Goal: Transaction & Acquisition: Purchase product/service

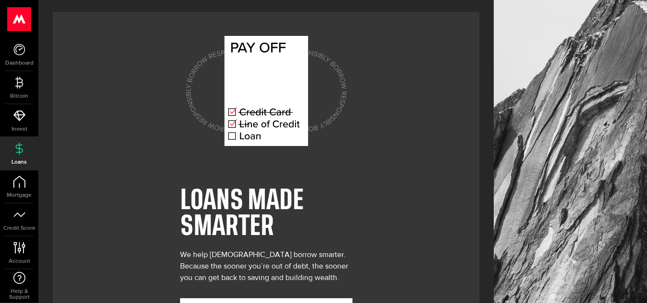
scroll to position [43, 0]
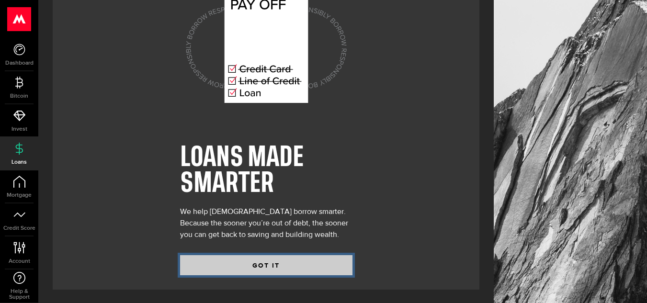
click at [259, 268] on button "GOT IT" at bounding box center [266, 265] width 172 height 20
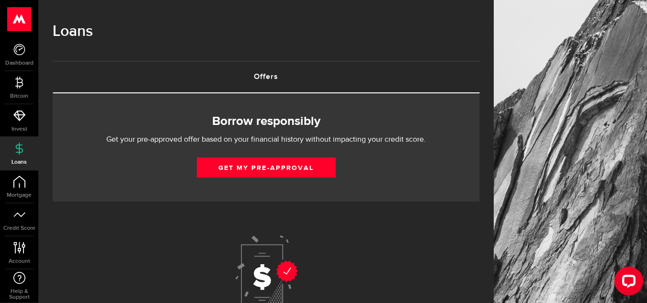
scroll to position [47, 0]
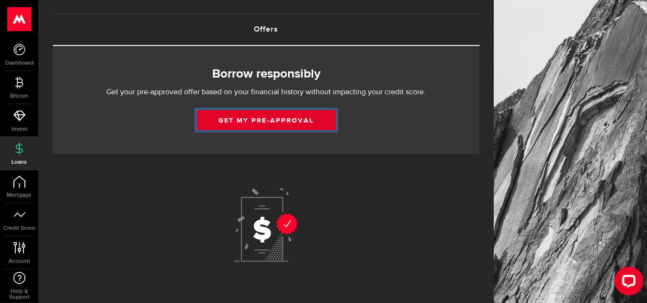
click at [295, 122] on link "Get my pre-approval" at bounding box center [266, 120] width 139 height 20
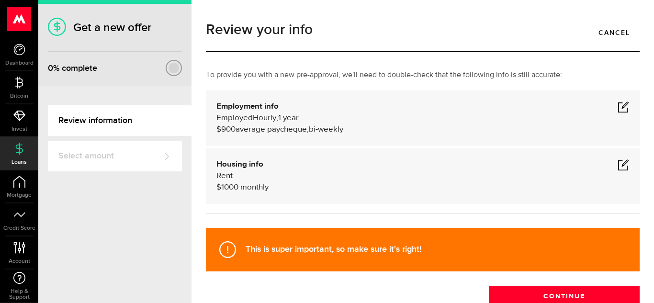
click at [610, 105] on div "Employment info Employed Hourly , 1 year (on maternity leave) undefined annuall…" at bounding box center [422, 118] width 413 height 34
click at [618, 107] on span at bounding box center [623, 106] width 11 height 11
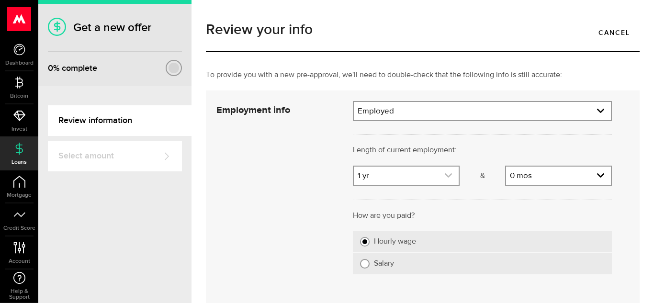
click at [417, 176] on link "expand select" at bounding box center [406, 176] width 105 height 18
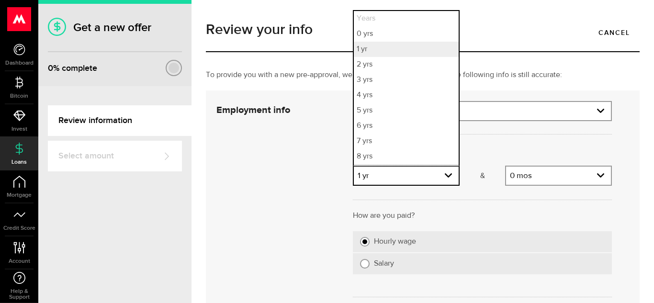
scroll to position [29, 0]
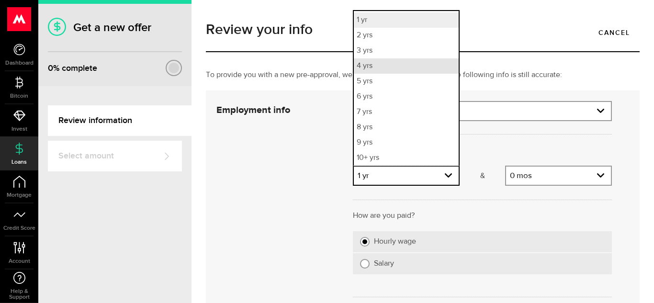
click at [376, 68] on li "4 yrs" at bounding box center [406, 65] width 105 height 15
select select "4"
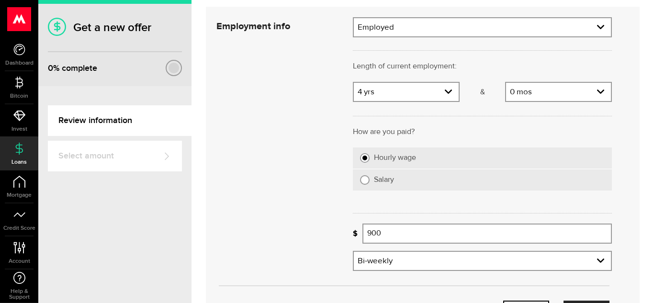
scroll to position [88, 0]
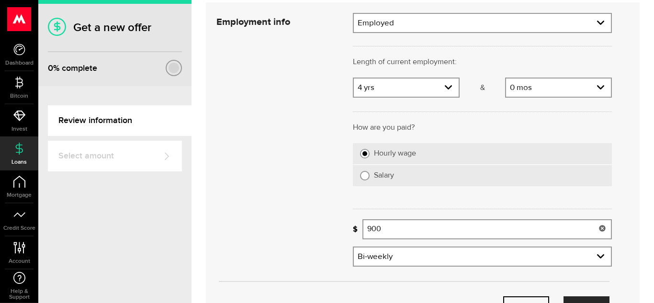
click at [400, 227] on input "900" at bounding box center [487, 229] width 249 height 20
type input "9"
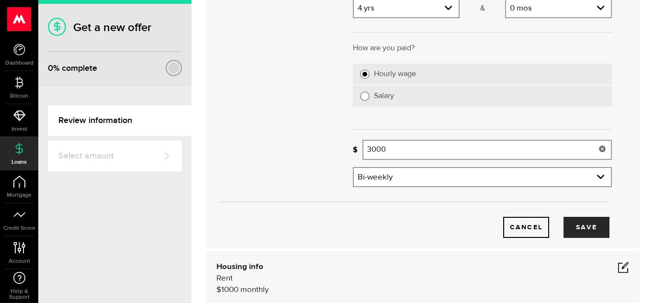
scroll to position [168, 0]
click at [590, 227] on button "Save" at bounding box center [587, 226] width 46 height 21
type input "3,000"
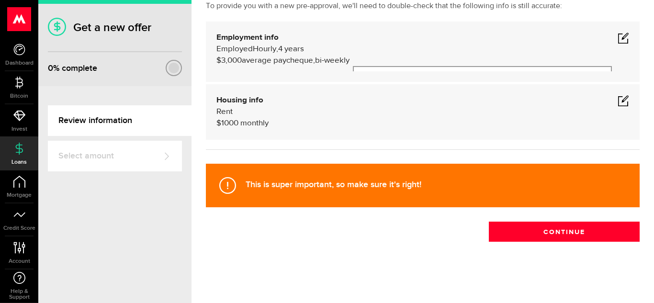
scroll to position [64, 0]
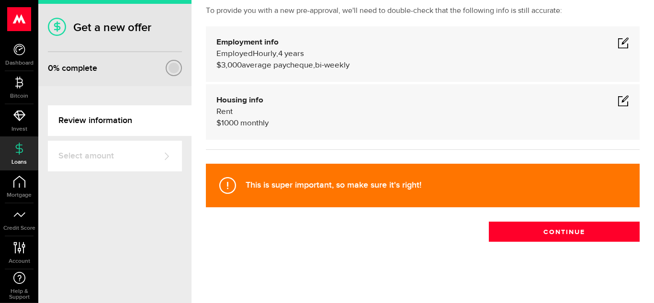
click at [618, 98] on span at bounding box center [623, 100] width 11 height 11
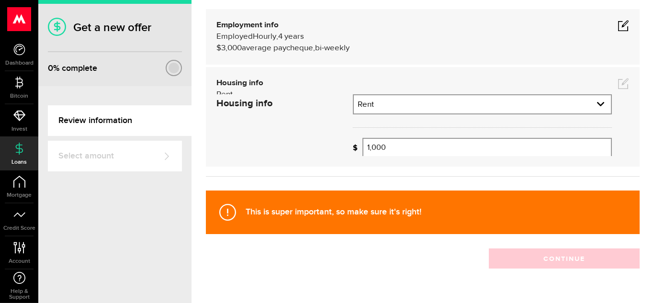
scroll to position [85, 0]
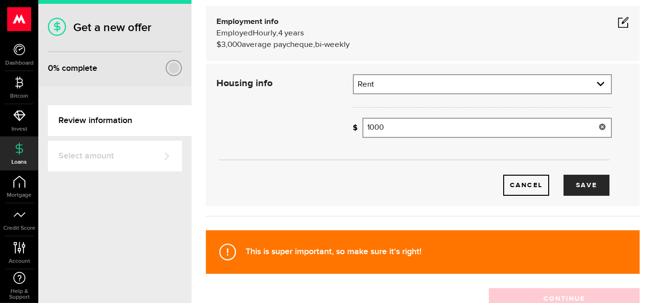
click at [398, 127] on input "1000" at bounding box center [487, 128] width 249 height 20
type input "1"
type input "0"
click at [472, 91] on link "expand select" at bounding box center [482, 84] width 257 height 18
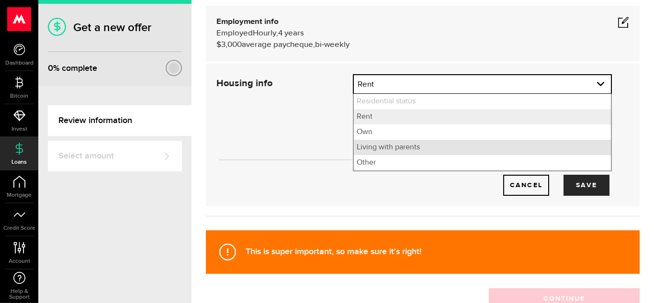
click at [412, 146] on li "Living with parents" at bounding box center [482, 147] width 257 height 15
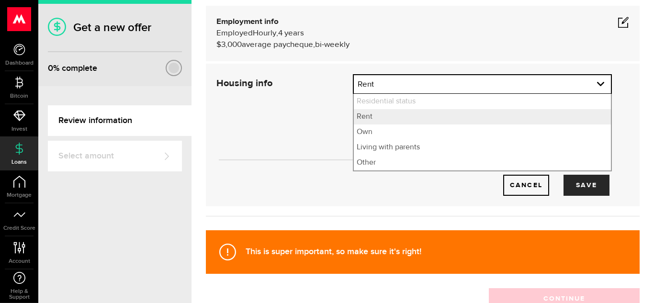
select select "Living with parents"
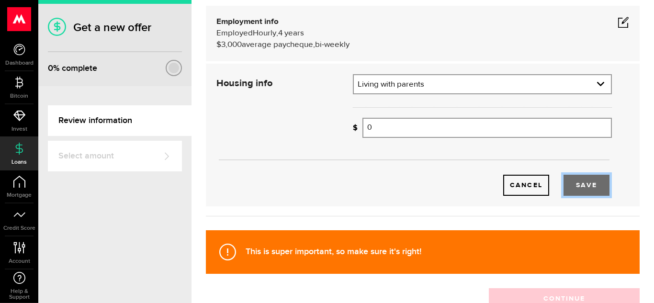
click at [583, 186] on button "Save" at bounding box center [587, 185] width 46 height 21
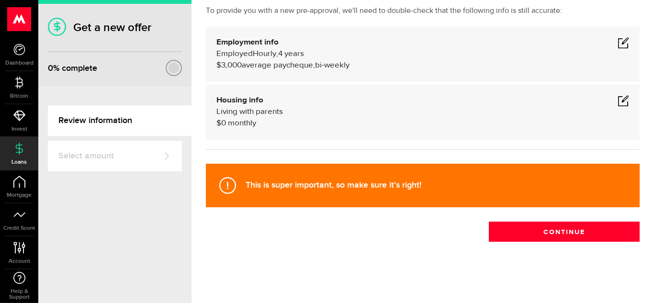
scroll to position [64, 0]
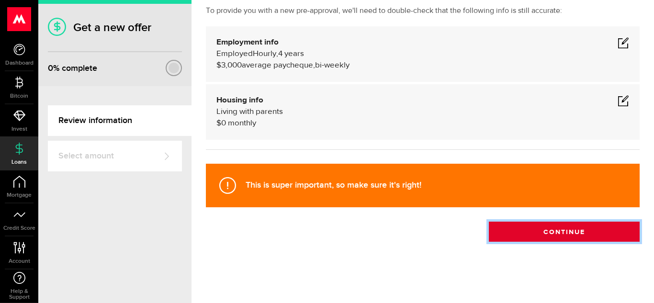
click at [560, 234] on button "Continue" at bounding box center [564, 232] width 151 height 20
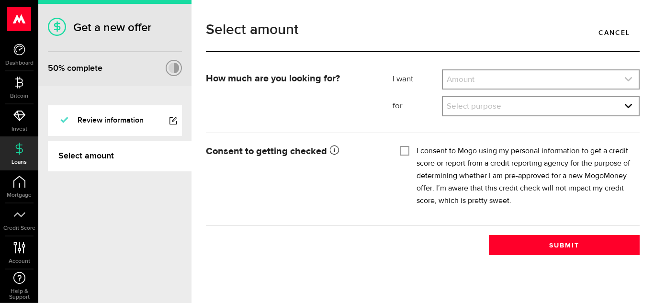
click at [467, 79] on link "expand select" at bounding box center [541, 79] width 196 height 18
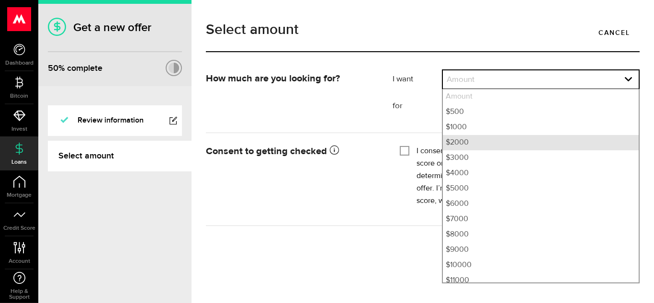
click at [462, 148] on li "$2000" at bounding box center [541, 142] width 196 height 15
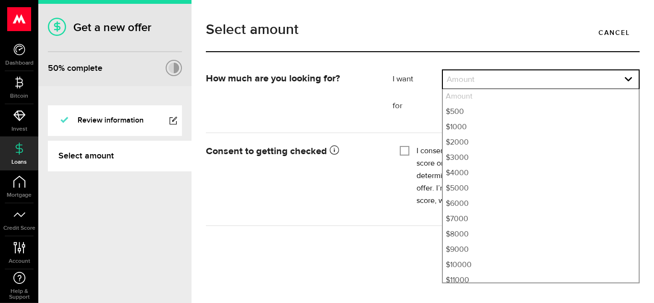
select select "2000"
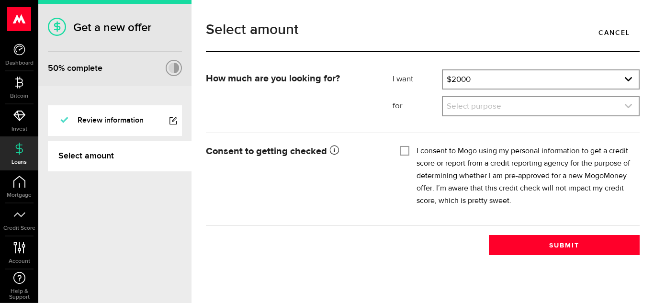
click at [473, 111] on link "expand select" at bounding box center [541, 106] width 196 height 18
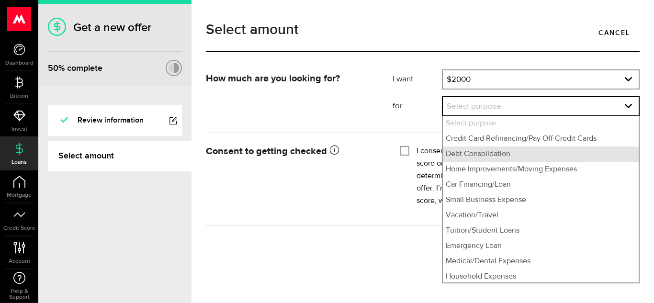
click at [472, 150] on li "Debt Consolidation" at bounding box center [541, 154] width 196 height 15
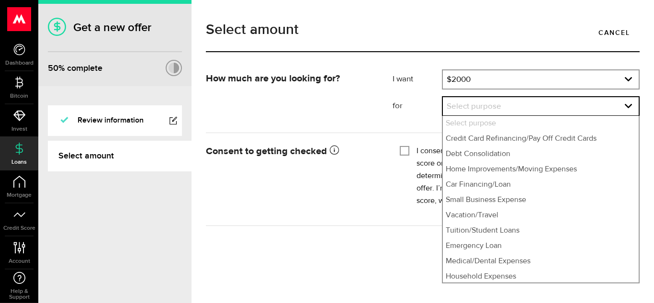
select select "Debt Consolidation"
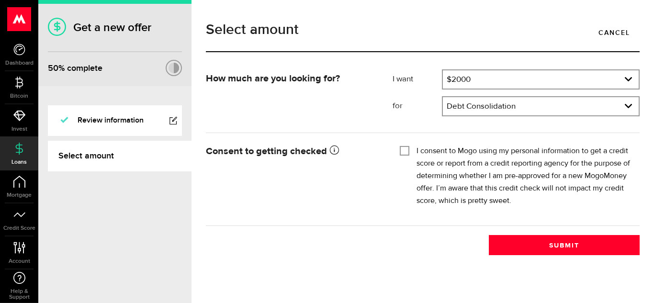
click at [406, 144] on fieldset "I consent to Mogo using my personal information to get a credit score or report…" at bounding box center [516, 174] width 233 height 65
click at [407, 154] on input "I consent to Mogo using my personal information to get a credit score or report…" at bounding box center [405, 150] width 10 height 10
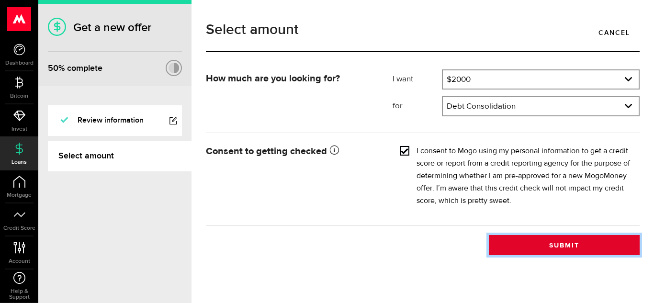
click at [518, 237] on button "Submit" at bounding box center [564, 245] width 151 height 20
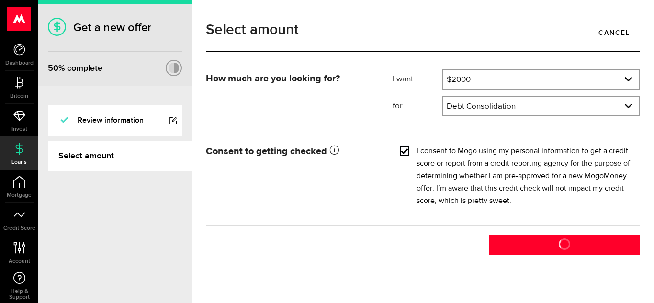
click at [406, 150] on input "I consent to Mogo using my personal information to get a credit score or report…" at bounding box center [405, 150] width 10 height 10
checkbox input "false"
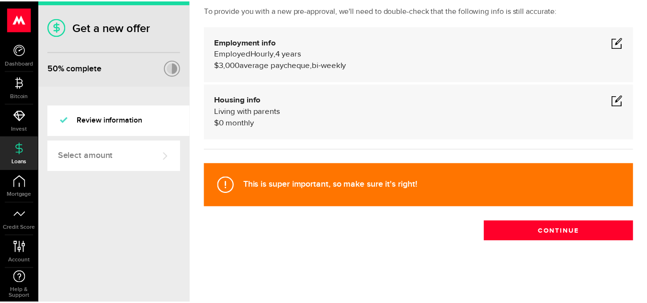
scroll to position [64, 0]
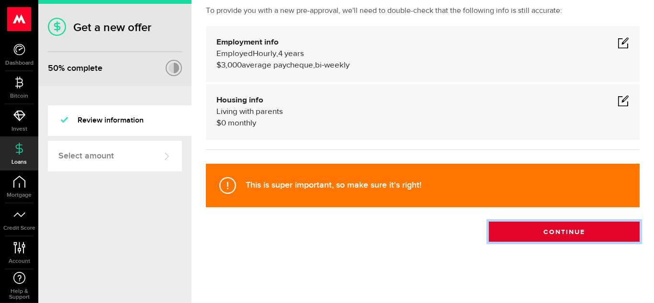
click at [535, 236] on button "Continue" at bounding box center [564, 232] width 151 height 20
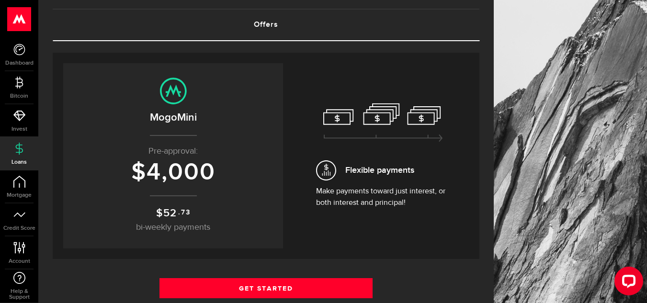
scroll to position [52, 0]
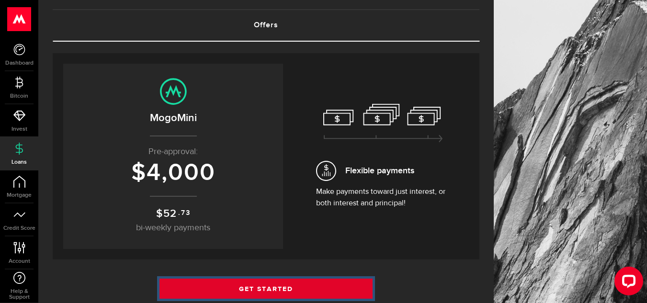
click at [243, 284] on link "Get Started" at bounding box center [266, 289] width 214 height 20
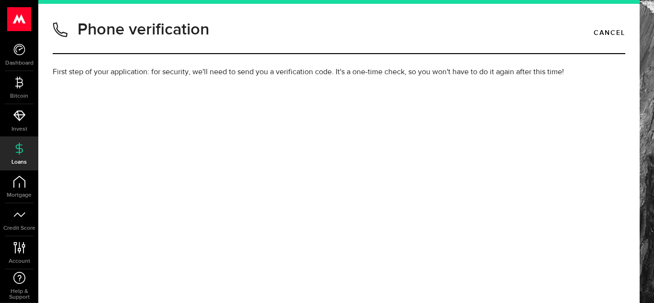
type input "6477025651"
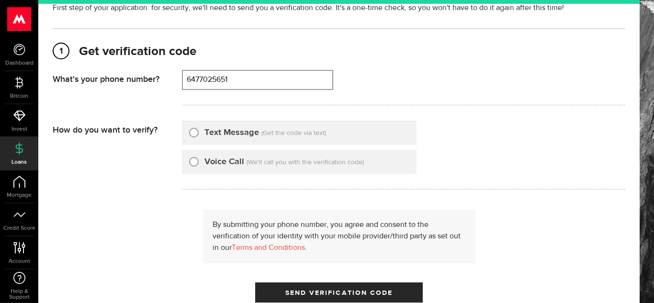
click at [194, 136] on input "Text Message" at bounding box center [194, 131] width 10 height 10
radio input "true"
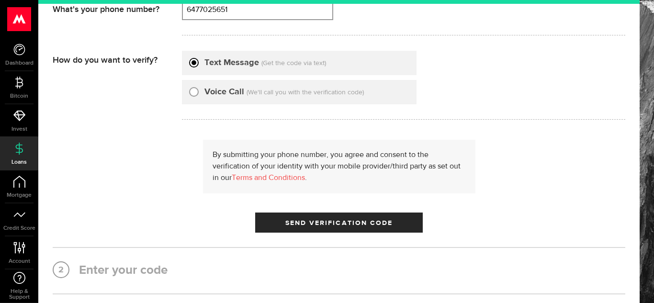
scroll to position [135, 0]
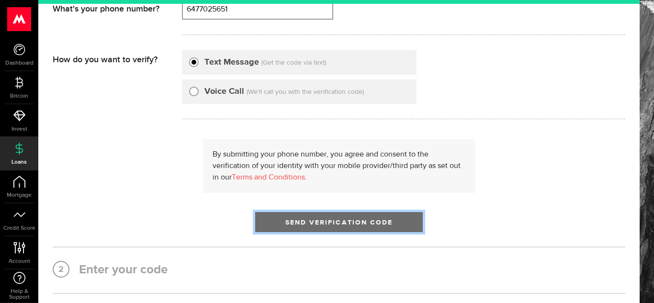
click at [297, 219] on span "Send Verification Code" at bounding box center [339, 222] width 108 height 7
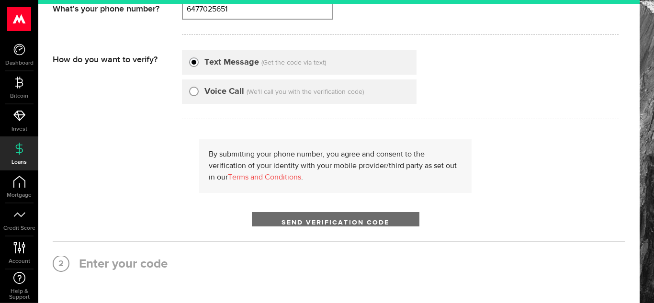
scroll to position [0, 0]
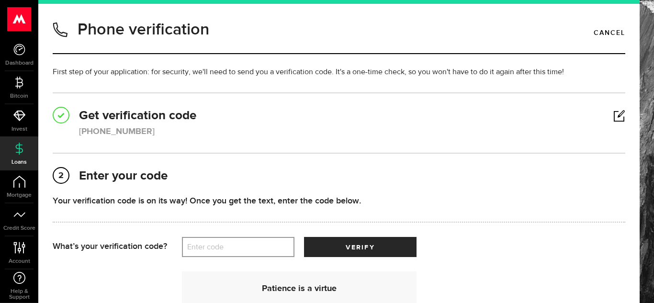
click at [221, 245] on label "Enter code" at bounding box center [238, 248] width 113 height 20
click at [221, 245] on input "Enter code" at bounding box center [238, 247] width 113 height 20
click at [613, 116] on link at bounding box center [619, 116] width 12 height 0
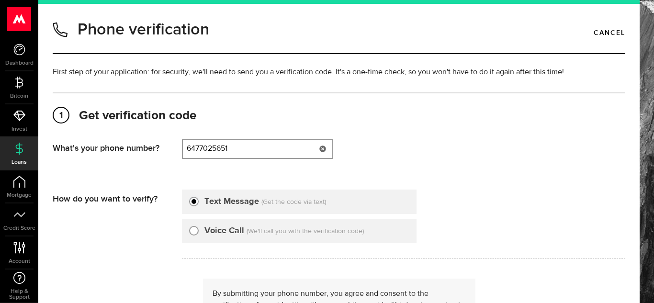
click at [266, 147] on input "6477025651" at bounding box center [257, 149] width 149 height 18
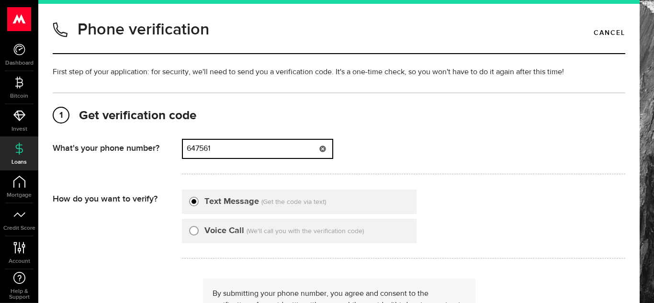
click at [266, 147] on input "647561" at bounding box center [257, 149] width 149 height 18
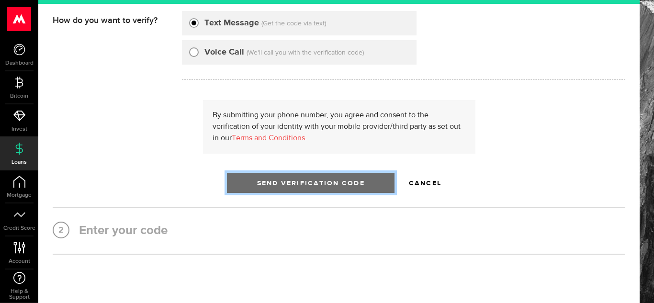
click at [271, 185] on span "Send Verification Code" at bounding box center [311, 183] width 108 height 7
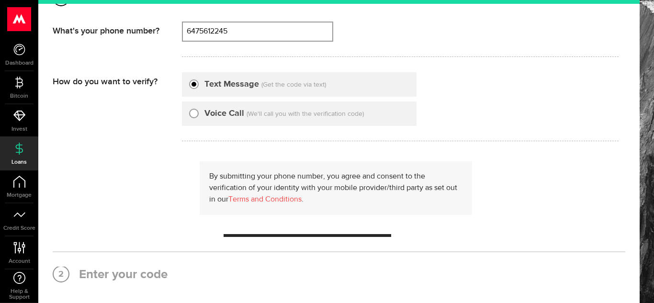
scroll to position [0, 0]
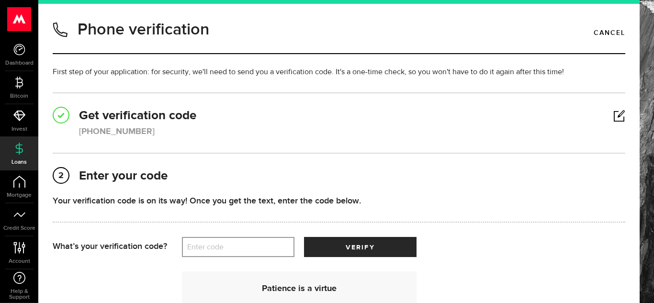
click at [617, 116] on link at bounding box center [619, 116] width 12 height 0
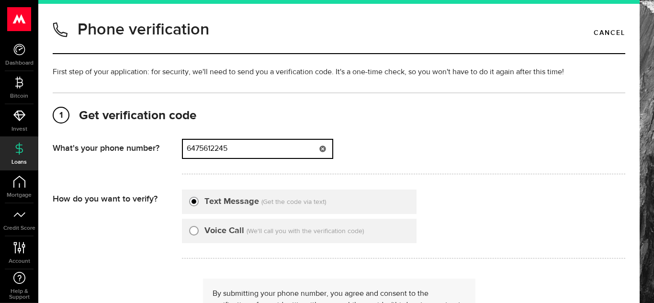
click at [243, 143] on input "6475612245" at bounding box center [257, 149] width 149 height 18
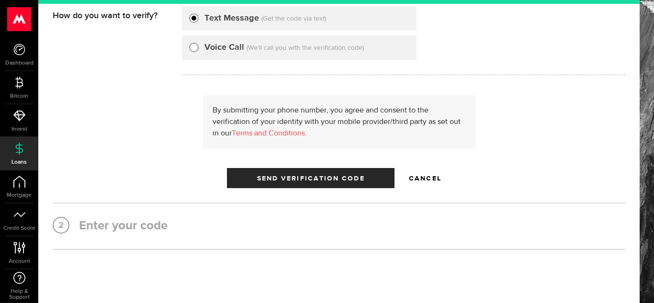
scroll to position [185, 0]
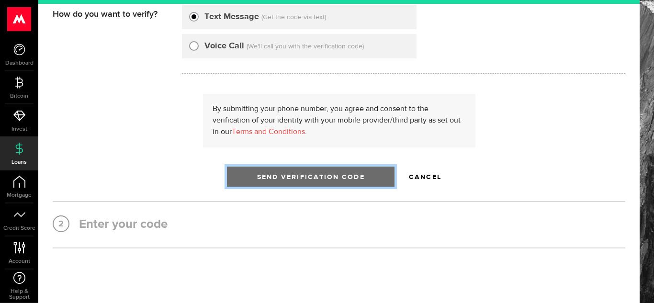
type input "6475140399"
click at [344, 181] on span "Send Verification Code" at bounding box center [311, 177] width 108 height 7
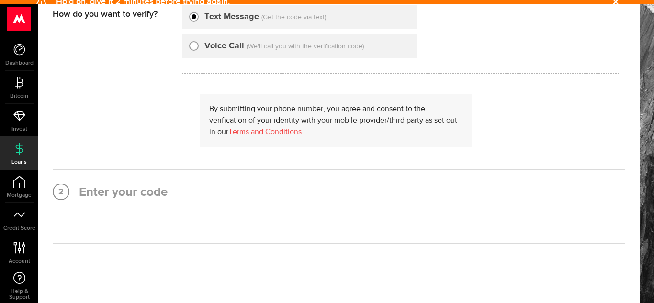
scroll to position [0, 0]
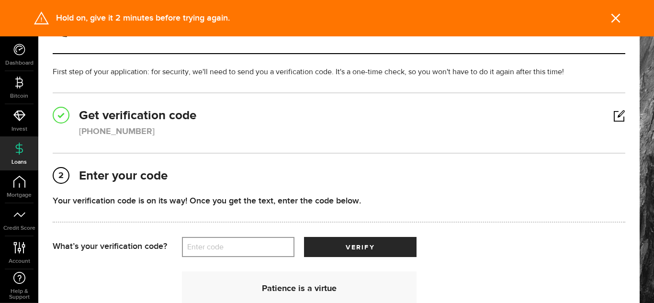
click at [241, 246] on label "Enter code" at bounding box center [238, 248] width 113 height 20
click at [241, 246] on input "Enter code" at bounding box center [238, 247] width 113 height 20
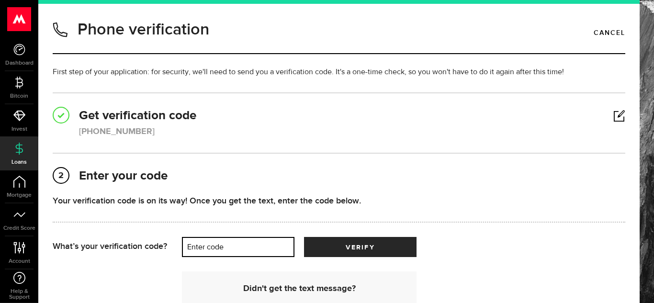
scroll to position [160, 0]
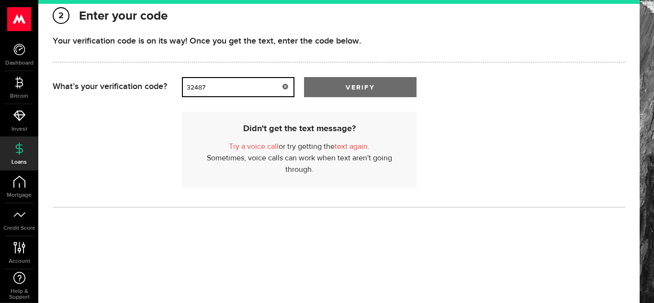
type input "32487"
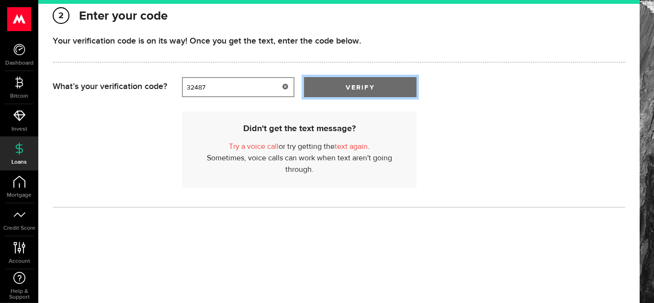
click at [358, 81] on button "verify" at bounding box center [360, 87] width 113 height 20
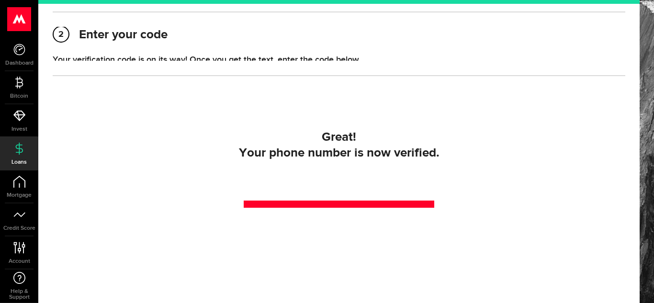
scroll to position [140, 0]
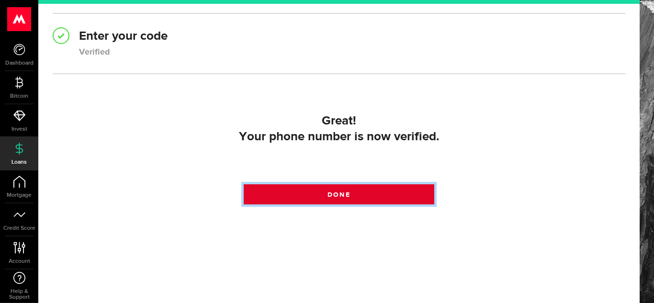
click at [326, 201] on link "Done" at bounding box center [339, 194] width 191 height 20
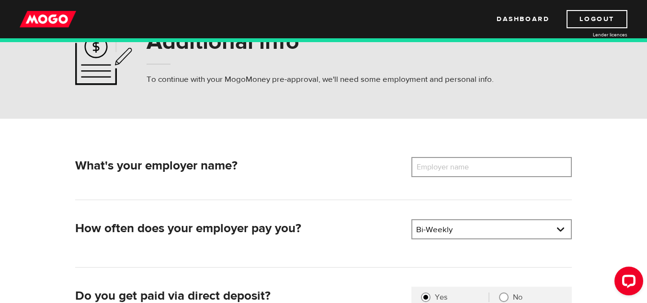
scroll to position [49, 0]
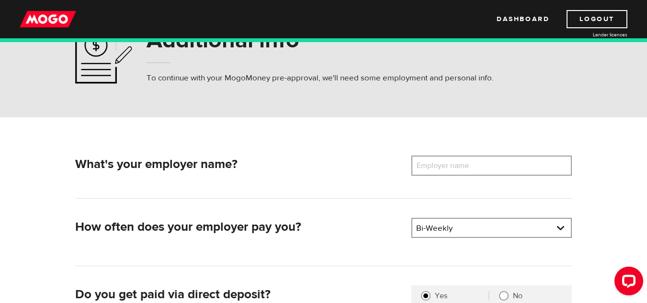
click at [444, 165] on label "Employer name" at bounding box center [449, 166] width 77 height 20
click at [444, 165] on input "Employer name" at bounding box center [491, 166] width 160 height 20
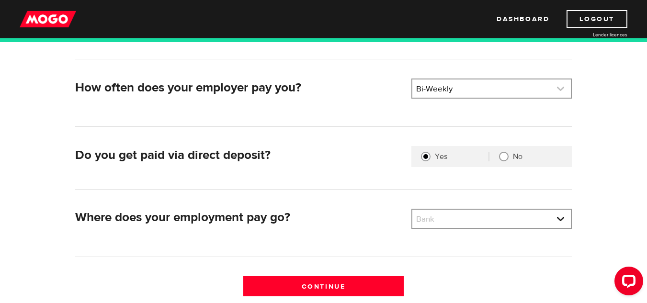
scroll to position [189, 0]
type input "William Osler Health System"
click at [463, 218] on link at bounding box center [491, 218] width 159 height 18
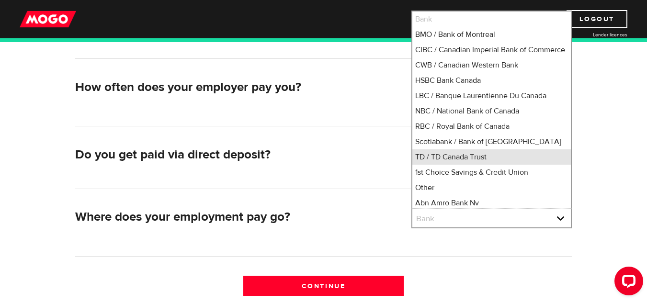
click at [447, 165] on li "TD / TD Canada Trust" at bounding box center [491, 156] width 159 height 15
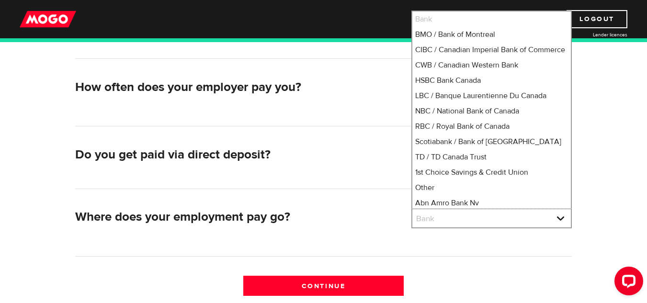
select select "9"
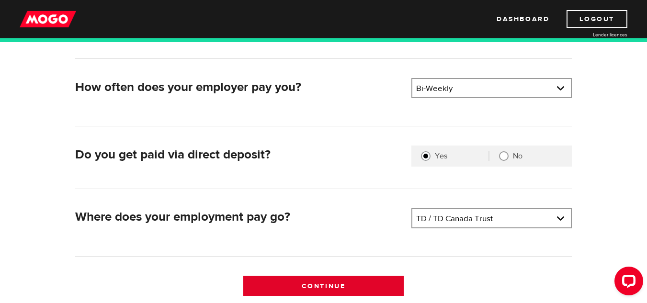
click at [340, 281] on input "Continue" at bounding box center [323, 286] width 160 height 20
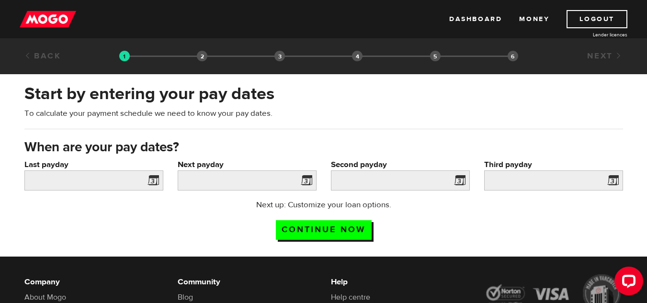
click at [154, 181] on span at bounding box center [151, 181] width 14 height 15
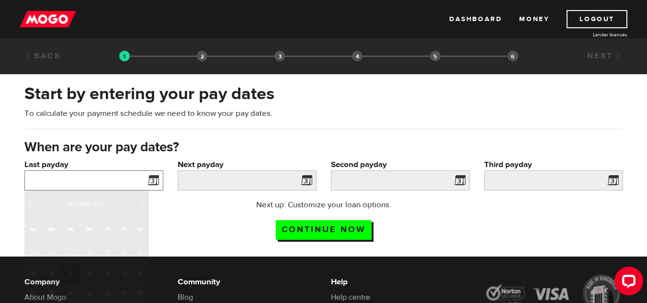
click at [112, 178] on input "Last payday" at bounding box center [93, 180] width 139 height 20
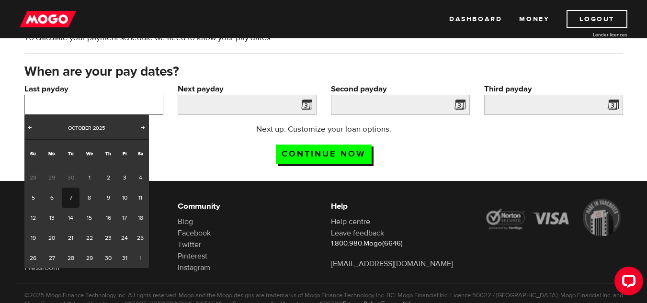
scroll to position [78, 0]
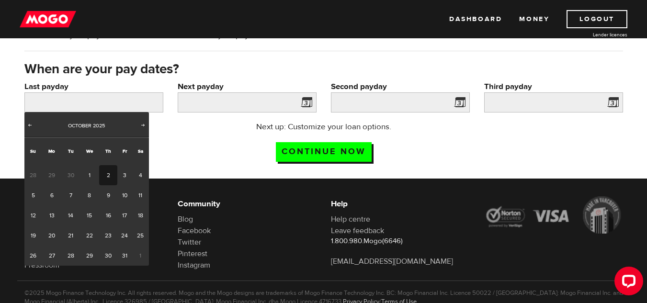
click at [112, 178] on link "2" at bounding box center [108, 175] width 18 height 20
type input "2025/10/02"
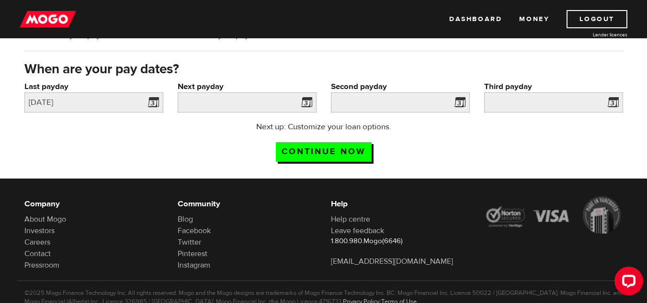
click at [301, 101] on span at bounding box center [304, 103] width 14 height 15
click at [306, 103] on span at bounding box center [304, 103] width 14 height 15
click at [252, 111] on input "Next payday" at bounding box center [247, 102] width 139 height 20
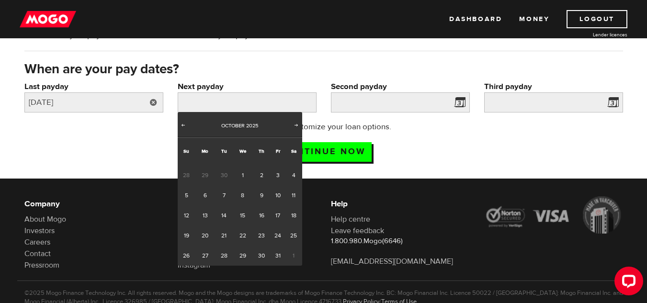
click at [154, 99] on link at bounding box center [154, 102] width 20 height 20
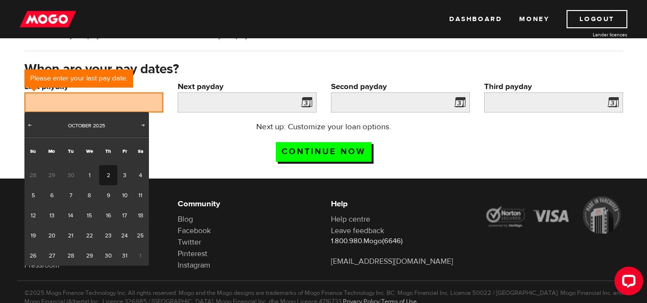
click at [104, 174] on link "2" at bounding box center [108, 175] width 18 height 20
type input "2025/10/02"
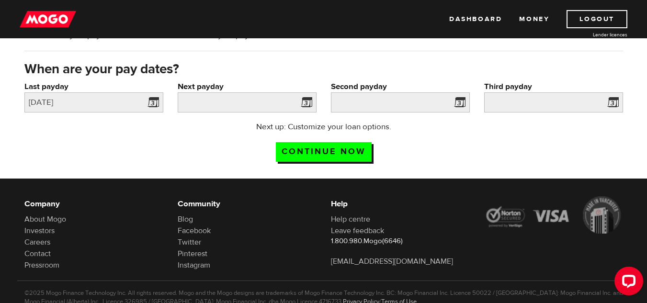
click at [304, 104] on span at bounding box center [304, 103] width 14 height 15
click at [302, 104] on span at bounding box center [304, 103] width 14 height 15
click at [265, 103] on input "Next payday" at bounding box center [247, 102] width 139 height 20
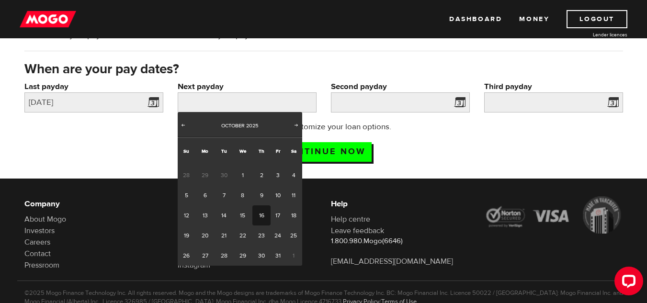
click at [261, 212] on link "16" at bounding box center [261, 215] width 18 height 20
type input "2025/10/16"
type input "2025/10/30"
type input "2025/11/13"
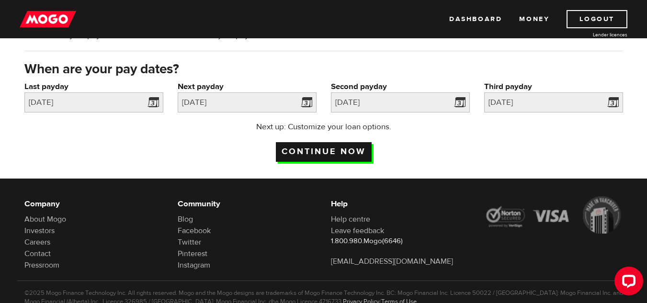
click at [321, 148] on input "Continue now" at bounding box center [324, 152] width 96 height 20
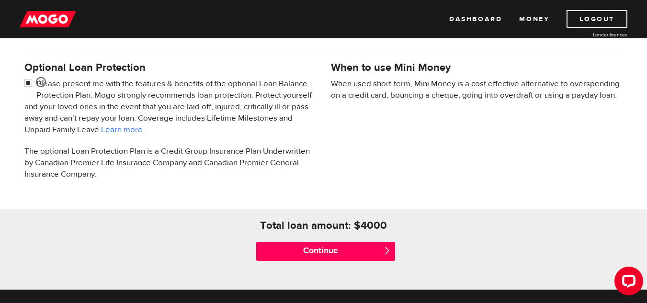
scroll to position [308, 0]
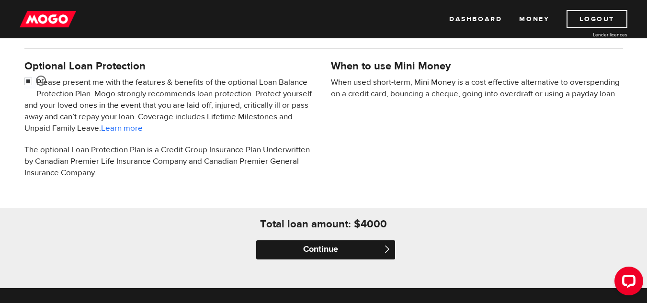
click at [309, 243] on input "Continue" at bounding box center [325, 249] width 139 height 19
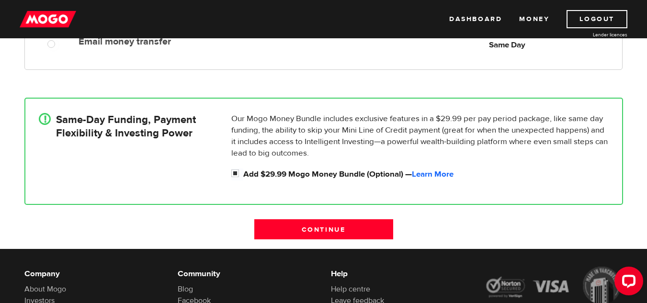
scroll to position [272, 0]
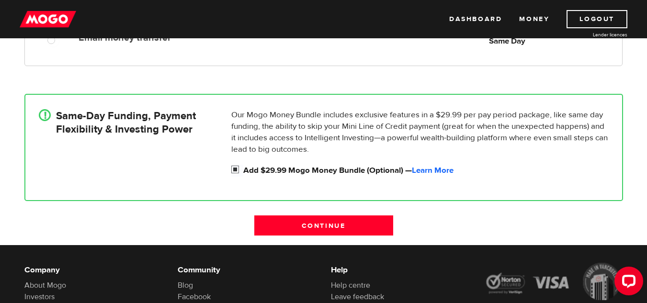
click at [235, 169] on input "Add $29.99 Mogo Money Bundle (Optional) — Learn More" at bounding box center [237, 171] width 12 height 12
checkbox input "false"
click at [429, 169] on link "Learn More" at bounding box center [433, 170] width 42 height 11
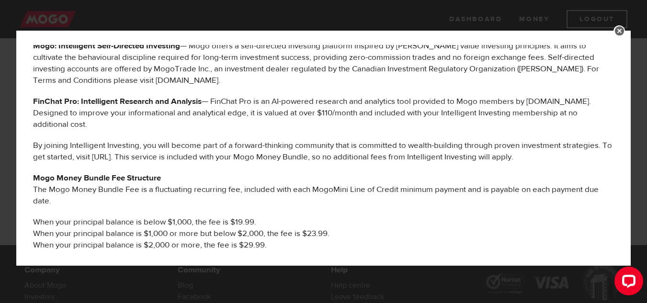
scroll to position [393, 0]
click at [623, 34] on link at bounding box center [618, 30] width 11 height 11
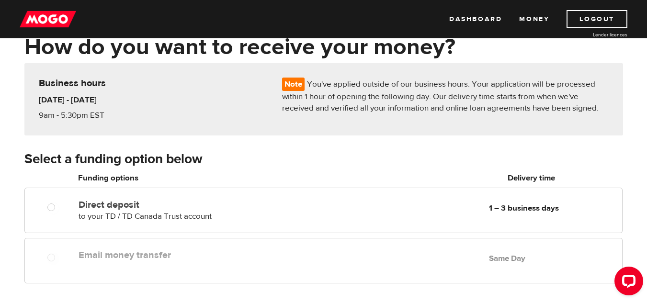
scroll to position [54, 0]
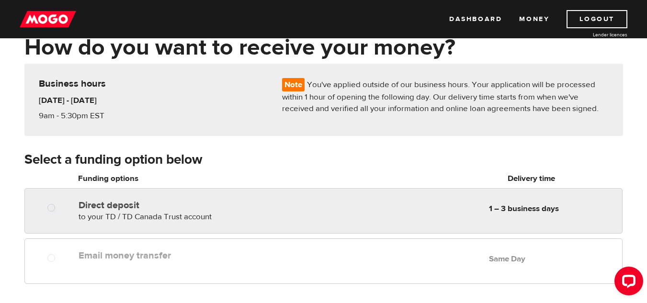
radio input "true"
click at [232, 217] on div "Direct deposit to your TD / TD Canada Trust account Delivery in 1 – 3 business …" at bounding box center [189, 209] width 228 height 27
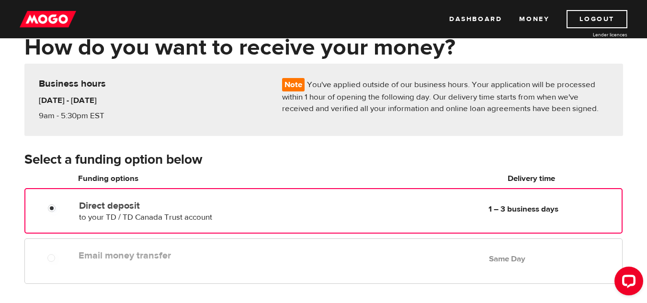
click at [282, 261] on div "Email money transfer Delivery in Same Day Same Day" at bounding box center [348, 255] width 547 height 19
click at [126, 218] on span "to your TD / TD Canada Trust account" at bounding box center [145, 217] width 133 height 11
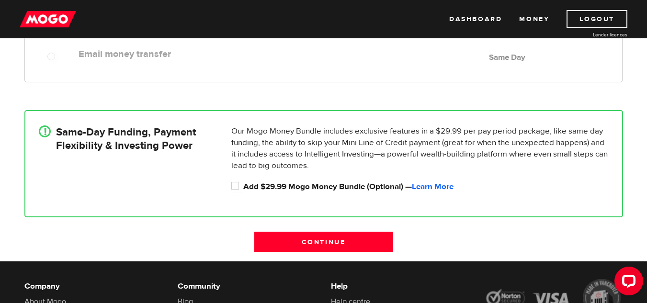
scroll to position [0, 0]
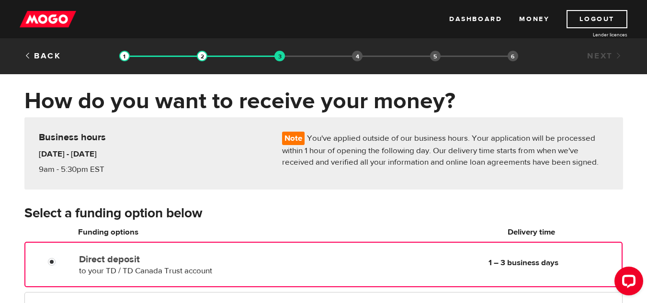
click at [424, 211] on h3 "Select a funding option below" at bounding box center [323, 213] width 599 height 15
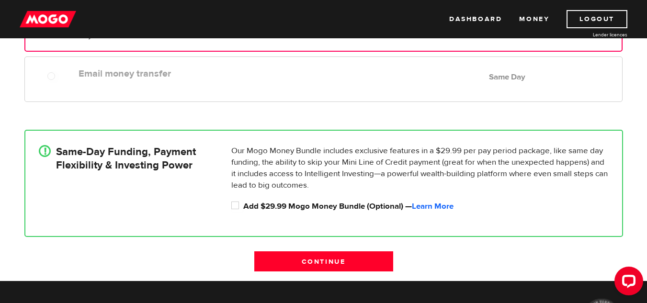
scroll to position [256, 0]
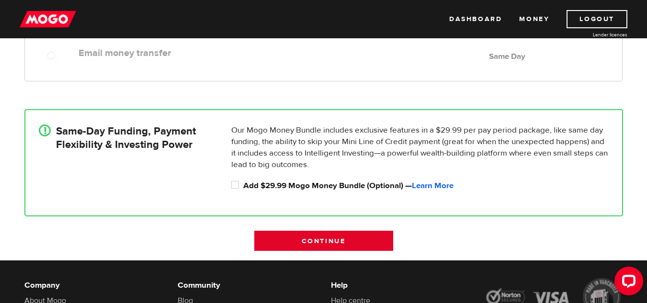
click at [283, 244] on input "Continue" at bounding box center [323, 241] width 139 height 20
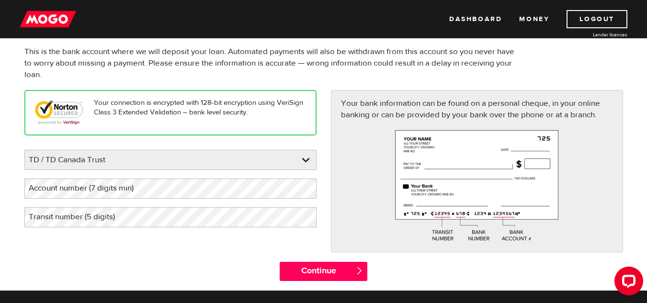
scroll to position [72, 0]
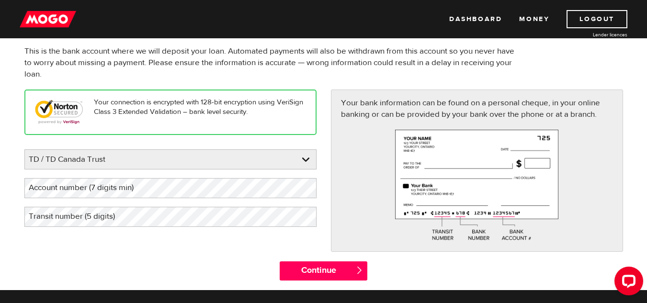
click at [92, 188] on label "Account number (7 digits min)" at bounding box center [88, 188] width 129 height 20
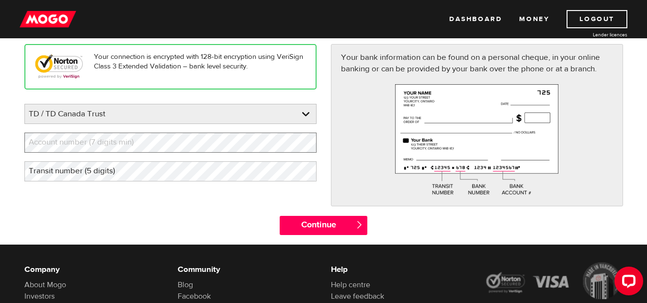
scroll to position [118, 0]
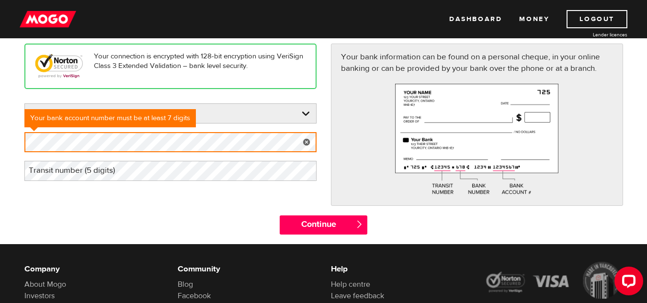
click at [85, 173] on label "Transit number (5 digits)" at bounding box center [79, 171] width 110 height 20
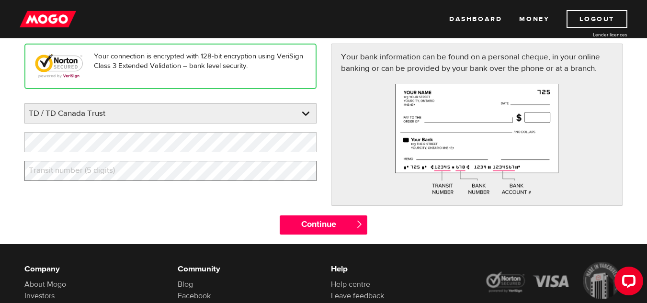
scroll to position [0, 0]
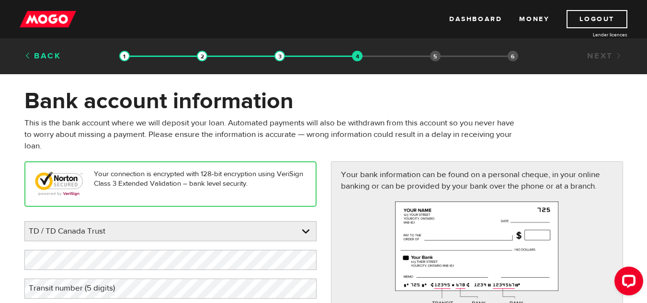
click at [39, 59] on link "Back" at bounding box center [42, 56] width 37 height 11
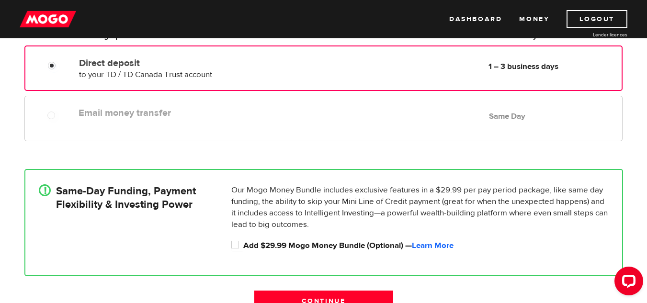
scroll to position [198, 0]
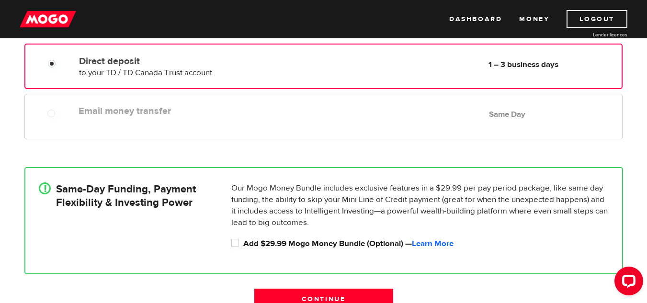
click at [341, 110] on div "Email money transfer Delivery in Same Day Same Day" at bounding box center [348, 111] width 547 height 19
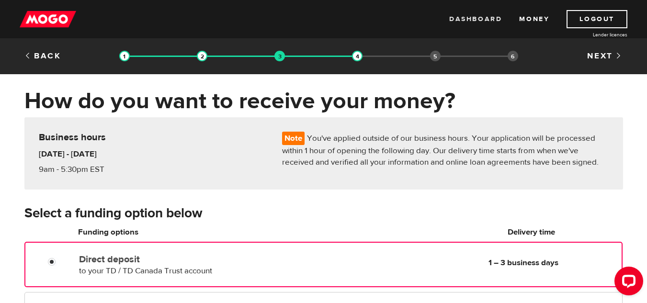
click at [479, 18] on link "Dashboard" at bounding box center [475, 19] width 53 height 18
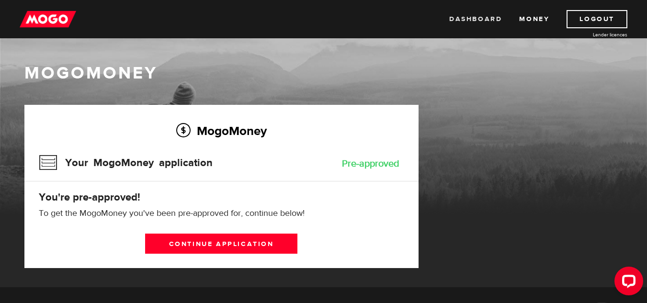
click at [476, 23] on link "Dashboard" at bounding box center [475, 19] width 53 height 18
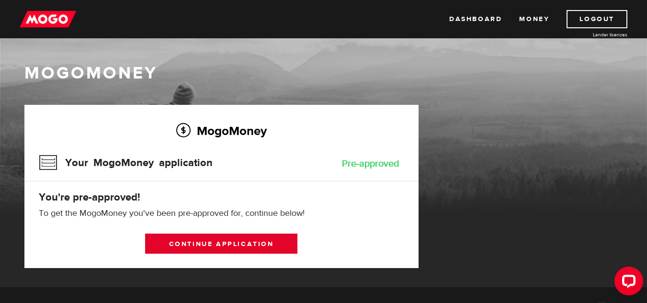
click at [214, 244] on link "Continue application" at bounding box center [221, 244] width 152 height 20
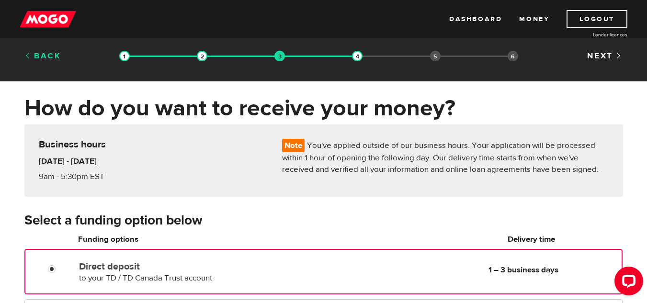
click at [39, 59] on link "Back" at bounding box center [42, 56] width 37 height 11
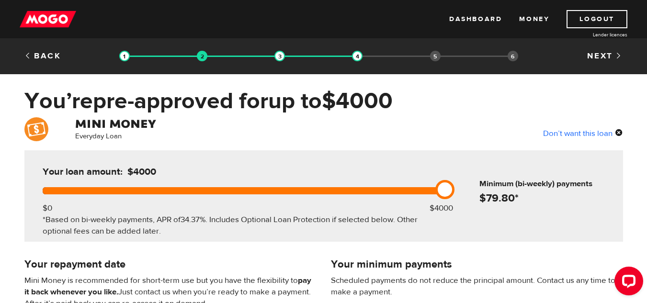
click at [39, 59] on link "Back" at bounding box center [42, 56] width 37 height 11
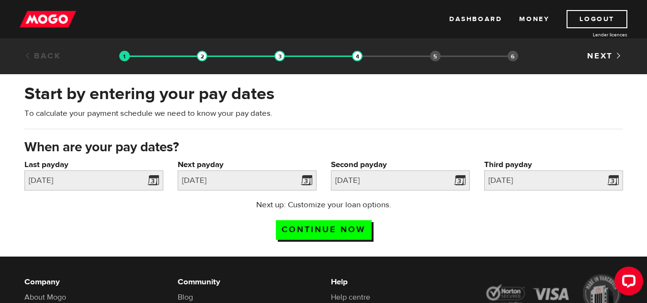
click at [39, 59] on link "Back" at bounding box center [42, 56] width 37 height 11
